Goal: Find contact information: Find contact information

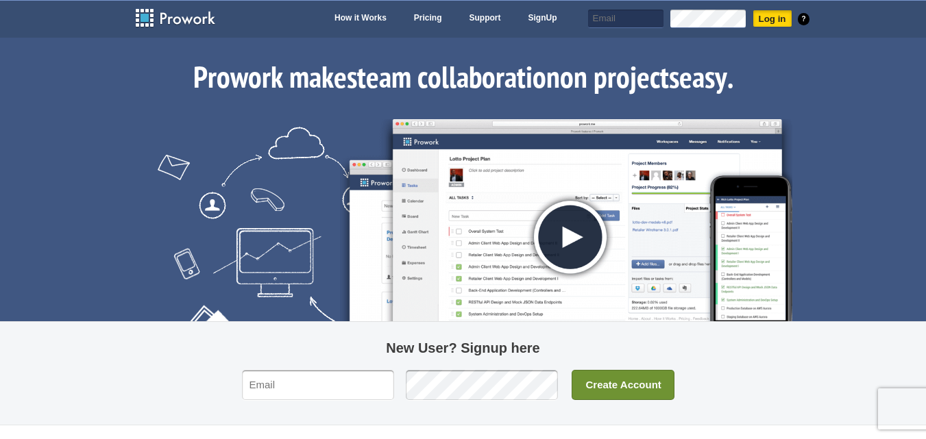
click at [782, 19] on input "Log in" at bounding box center [772, 19] width 40 height 18
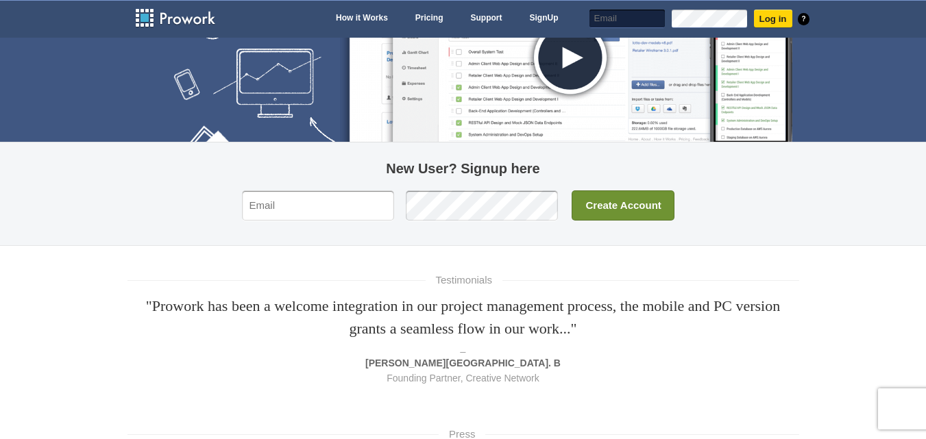
scroll to position [556, 0]
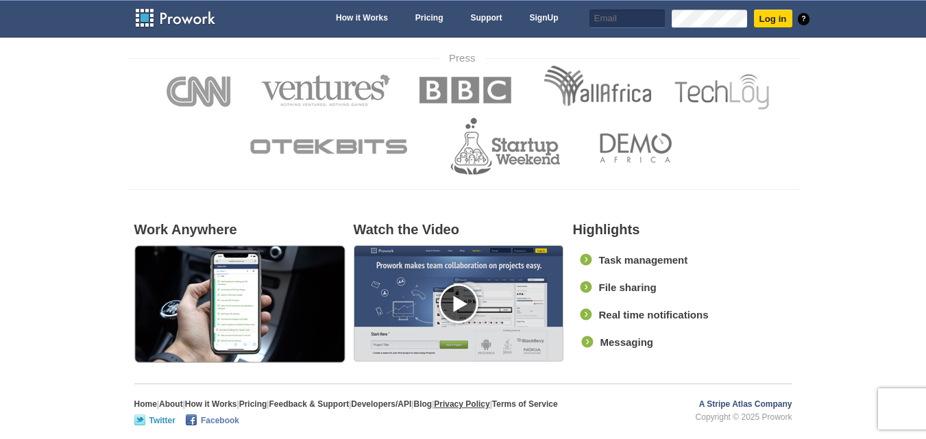
click at [489, 408] on link "Privacy Policy" at bounding box center [462, 404] width 56 height 10
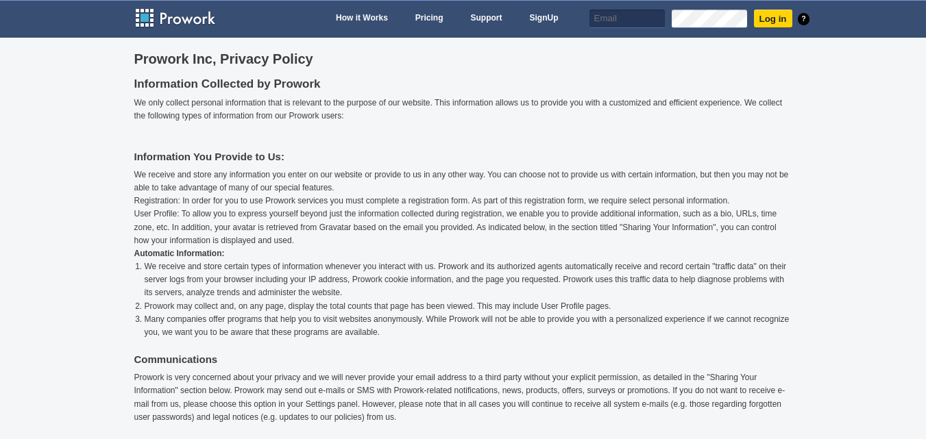
scroll to position [602, 0]
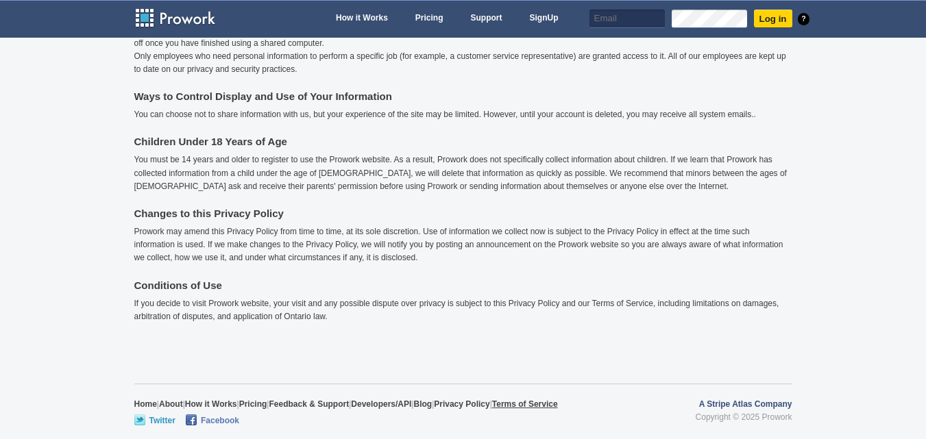
click at [546, 400] on link "Terms of Service" at bounding box center [525, 404] width 66 height 10
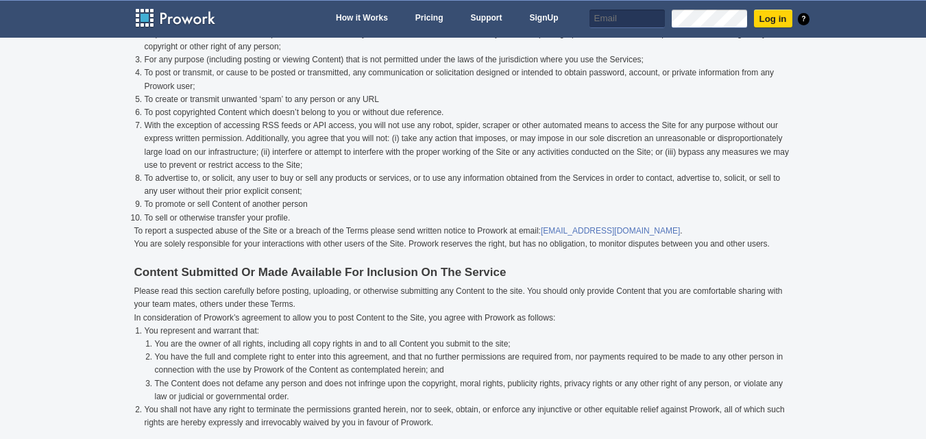
scroll to position [954, 0]
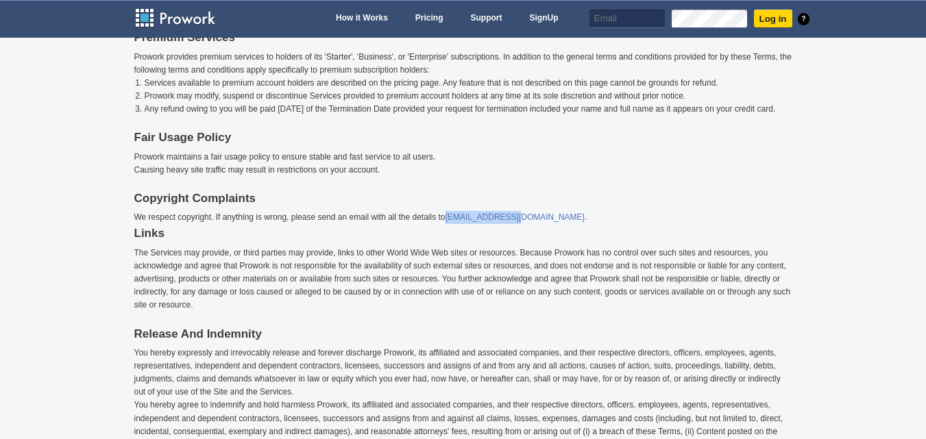
drag, startPoint x: 444, startPoint y: 217, endPoint x: 516, endPoint y: 222, distance: 72.2
click at [516, 222] on p "We respect copyright. If anything is wrong, please send an email with all the d…" at bounding box center [463, 217] width 658 height 13
copy p "[EMAIL_ADDRESS][DOMAIN_NAME]"
